Goal: Information Seeking & Learning: Learn about a topic

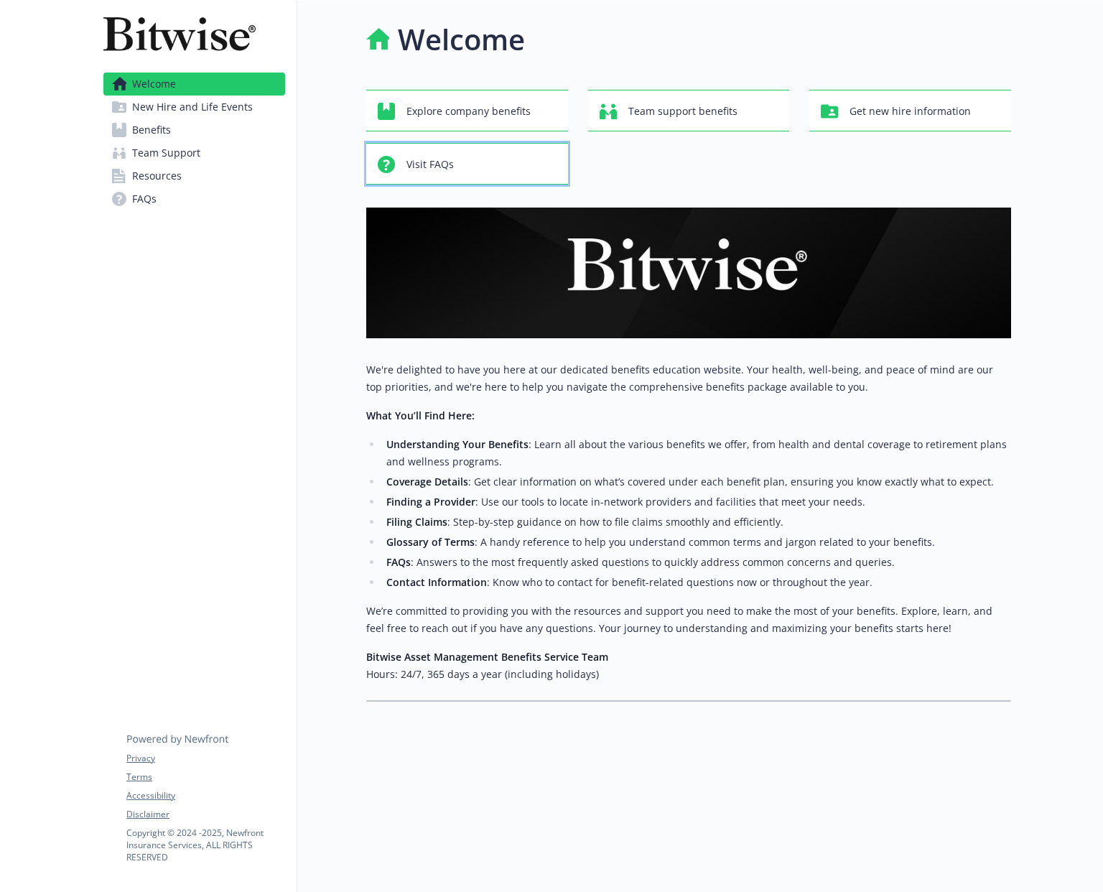
click at [463, 162] on div "Visit FAQs" at bounding box center [469, 164] width 183 height 27
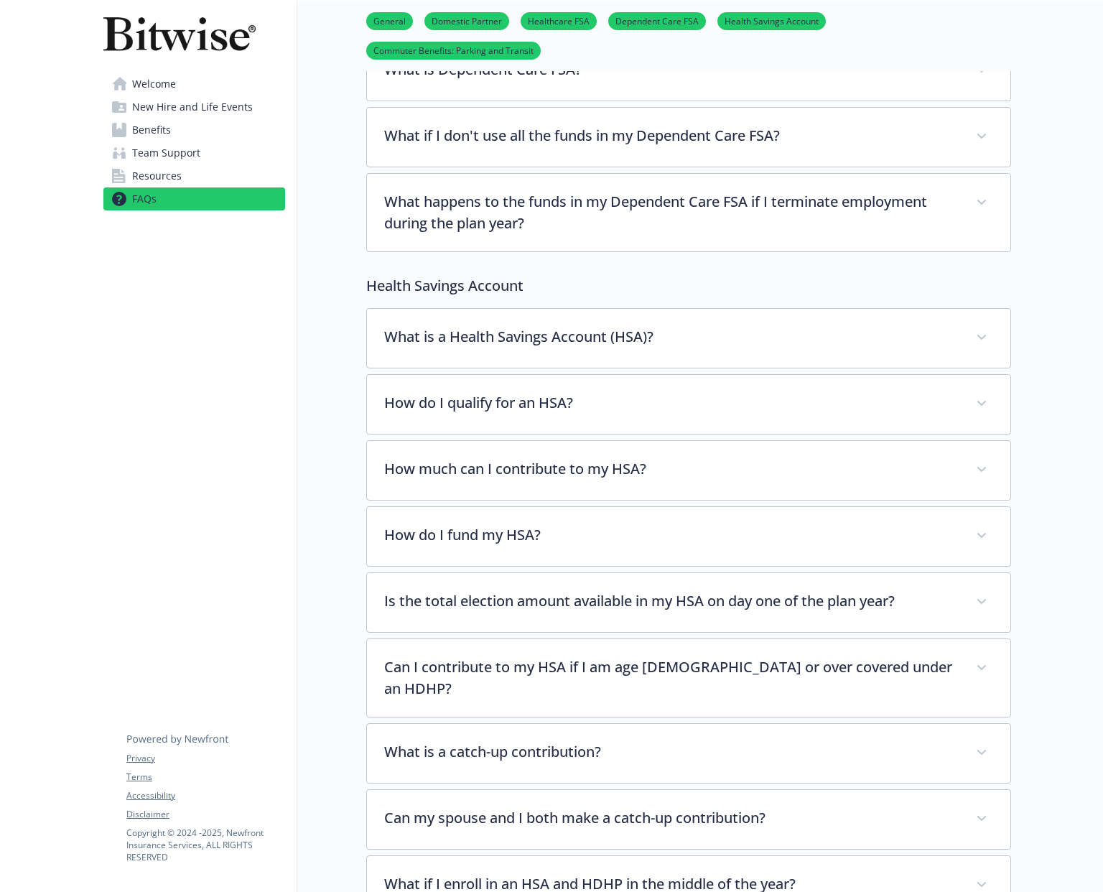
scroll to position [1075, 0]
click at [147, 87] on span "Welcome" at bounding box center [154, 84] width 44 height 23
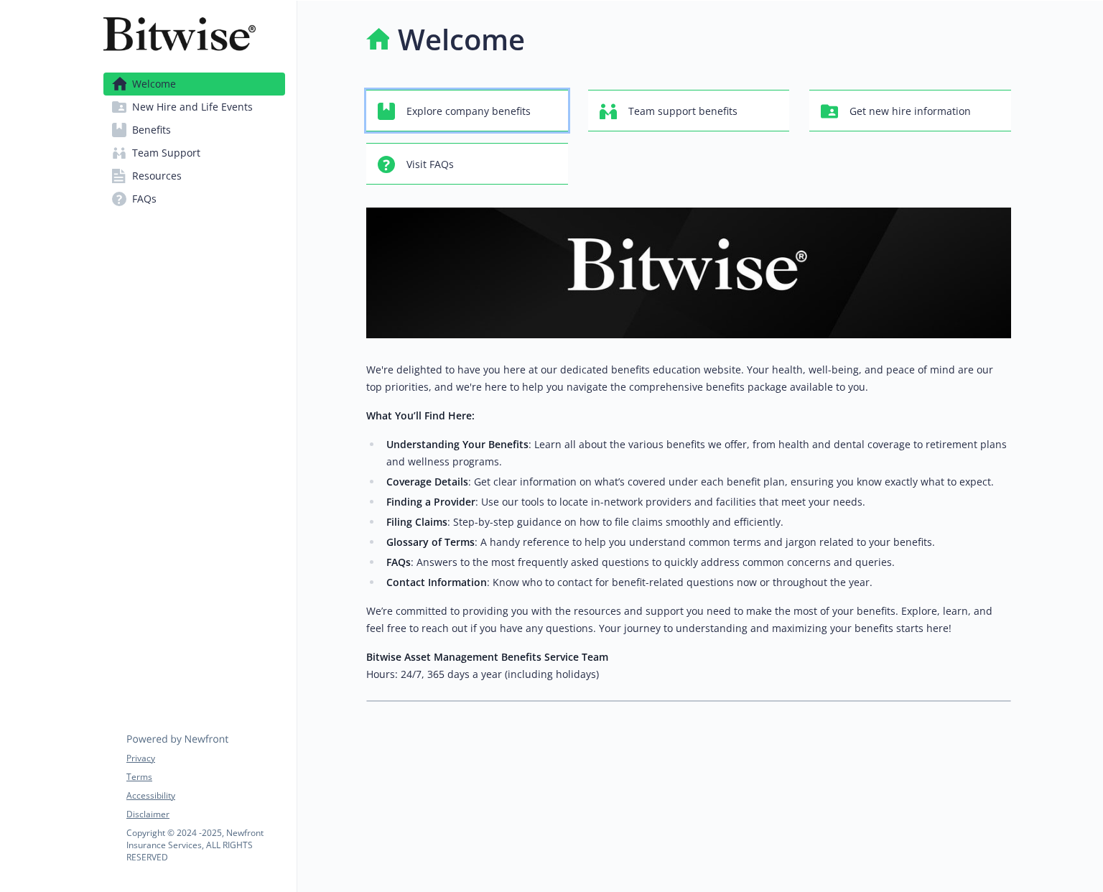
click at [443, 103] on span "Explore company benefits" at bounding box center [469, 111] width 124 height 27
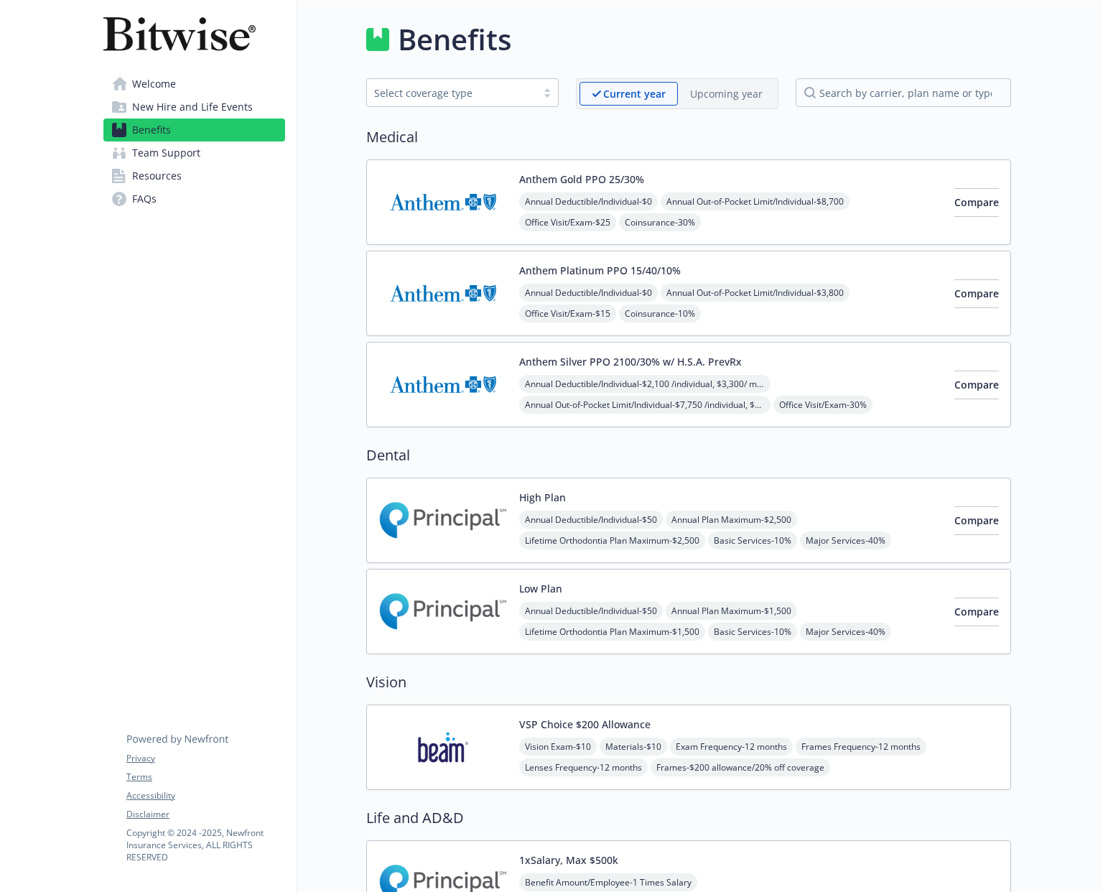
click at [149, 106] on span "New Hire and Life Events" at bounding box center [192, 107] width 121 height 23
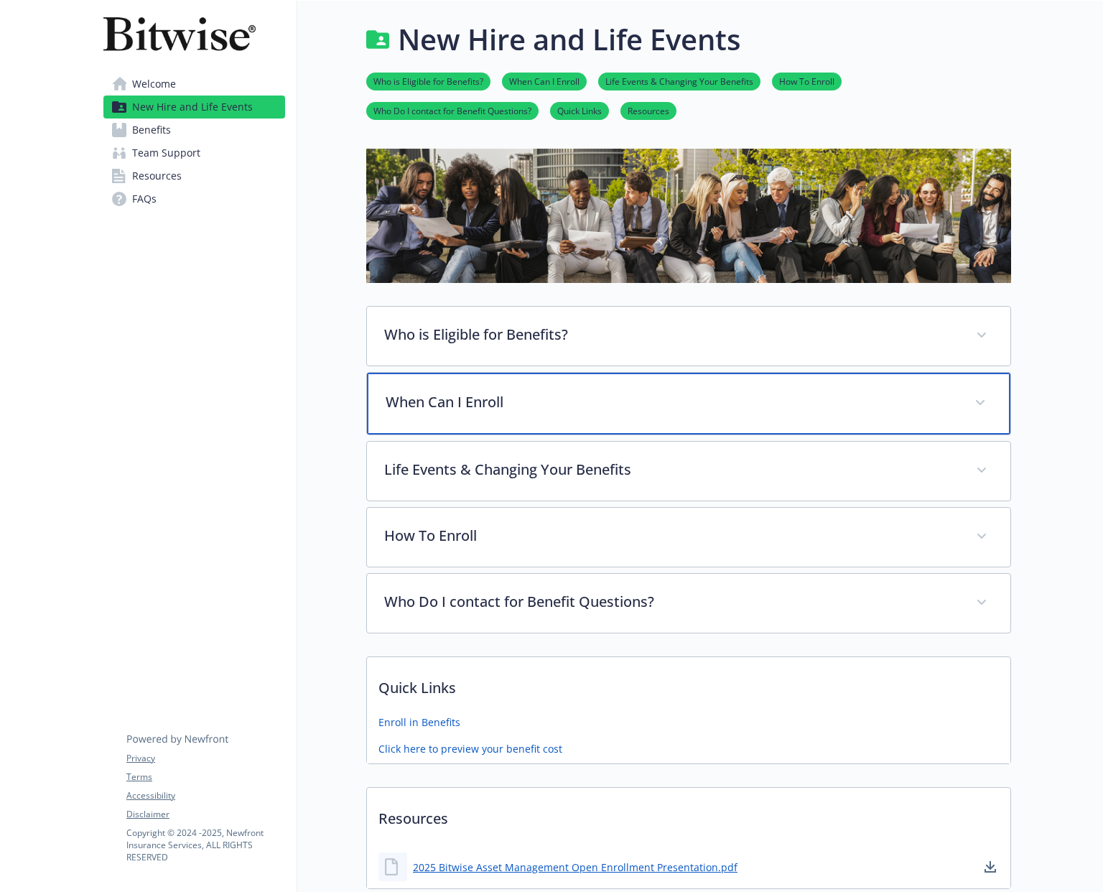
click at [616, 405] on p "When Can I Enroll" at bounding box center [672, 402] width 572 height 22
